Goal: Task Accomplishment & Management: Use online tool/utility

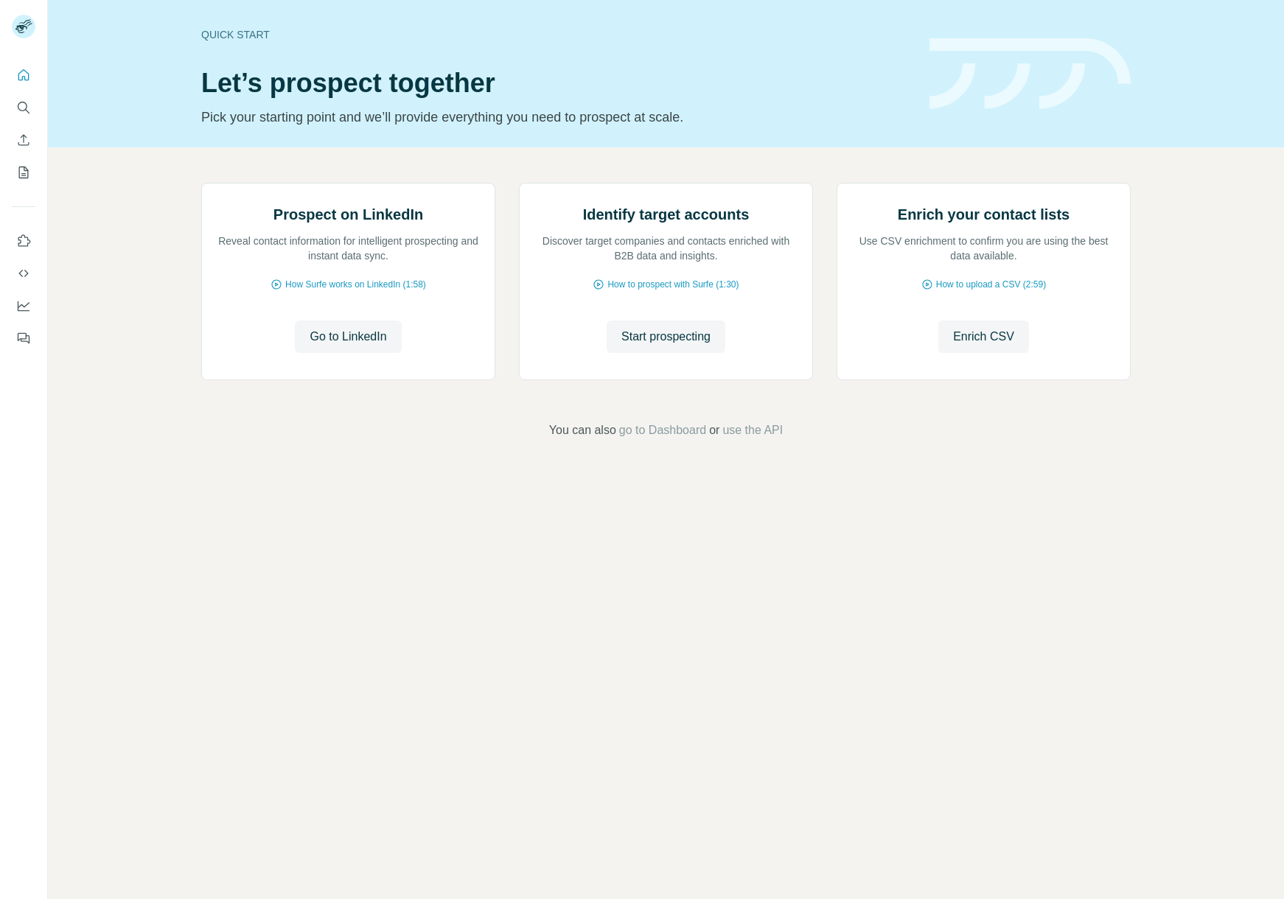
click at [1174, 475] on div "Prospect on LinkedIn Reveal contact information for intelligent prospecting and…" at bounding box center [666, 310] width 1236 height 327
